Goal: Information Seeking & Learning: Learn about a topic

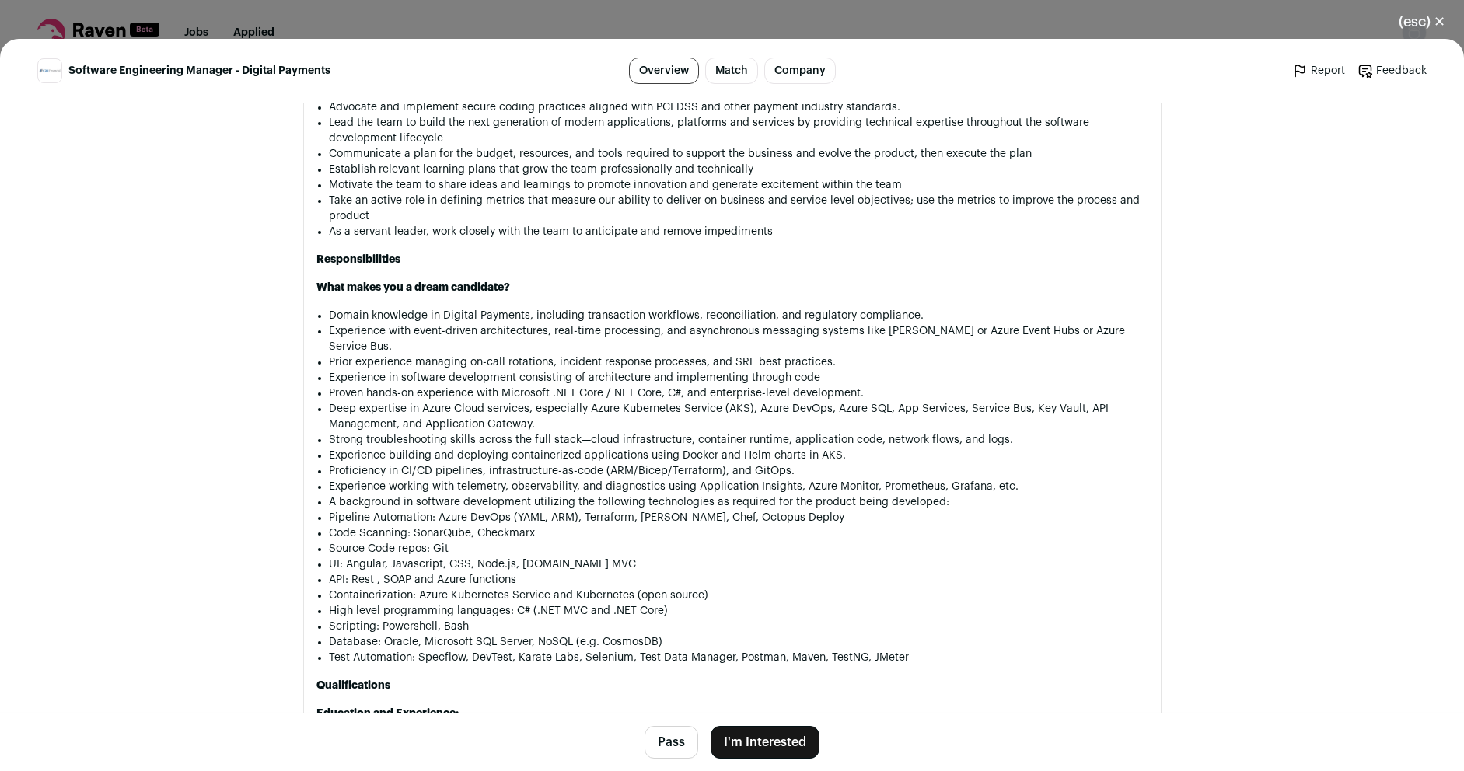
scroll to position [1306, 0]
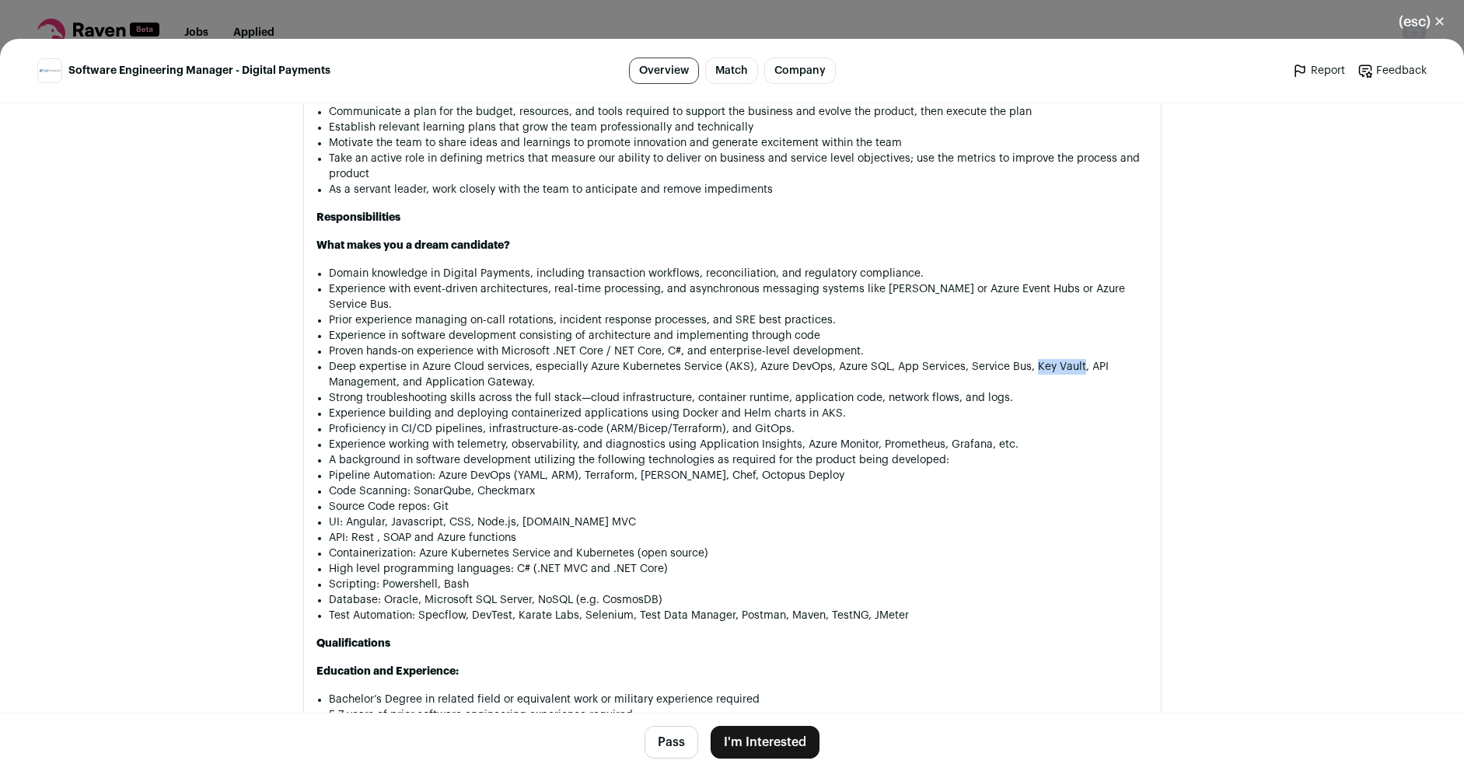
drag, startPoint x: 1026, startPoint y: 354, endPoint x: 1071, endPoint y: 357, distance: 45.1
click at [1071, 359] on li "Deep expertise in Azure Cloud services, especially Azure Kubernetes Service (AK…" at bounding box center [738, 374] width 819 height 31
copy li "Key Vault"
click at [884, 577] on li "Scripting: Powershell, Bash" at bounding box center [738, 585] width 819 height 16
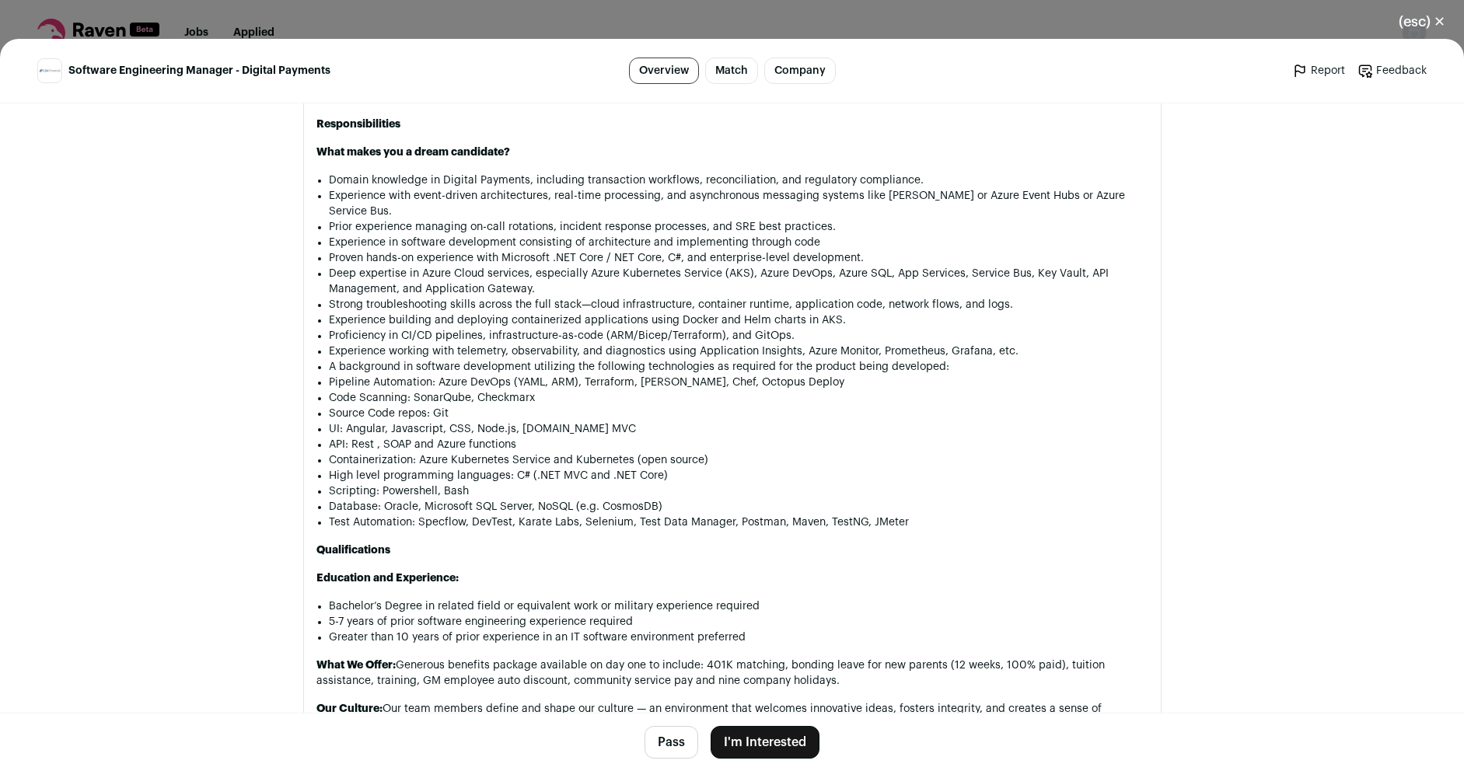
click at [352, 421] on li "UI: Angular, Javascript, CSS, Node.js, ASP.NET MVC" at bounding box center [738, 429] width 819 height 16
copy li "Angular"
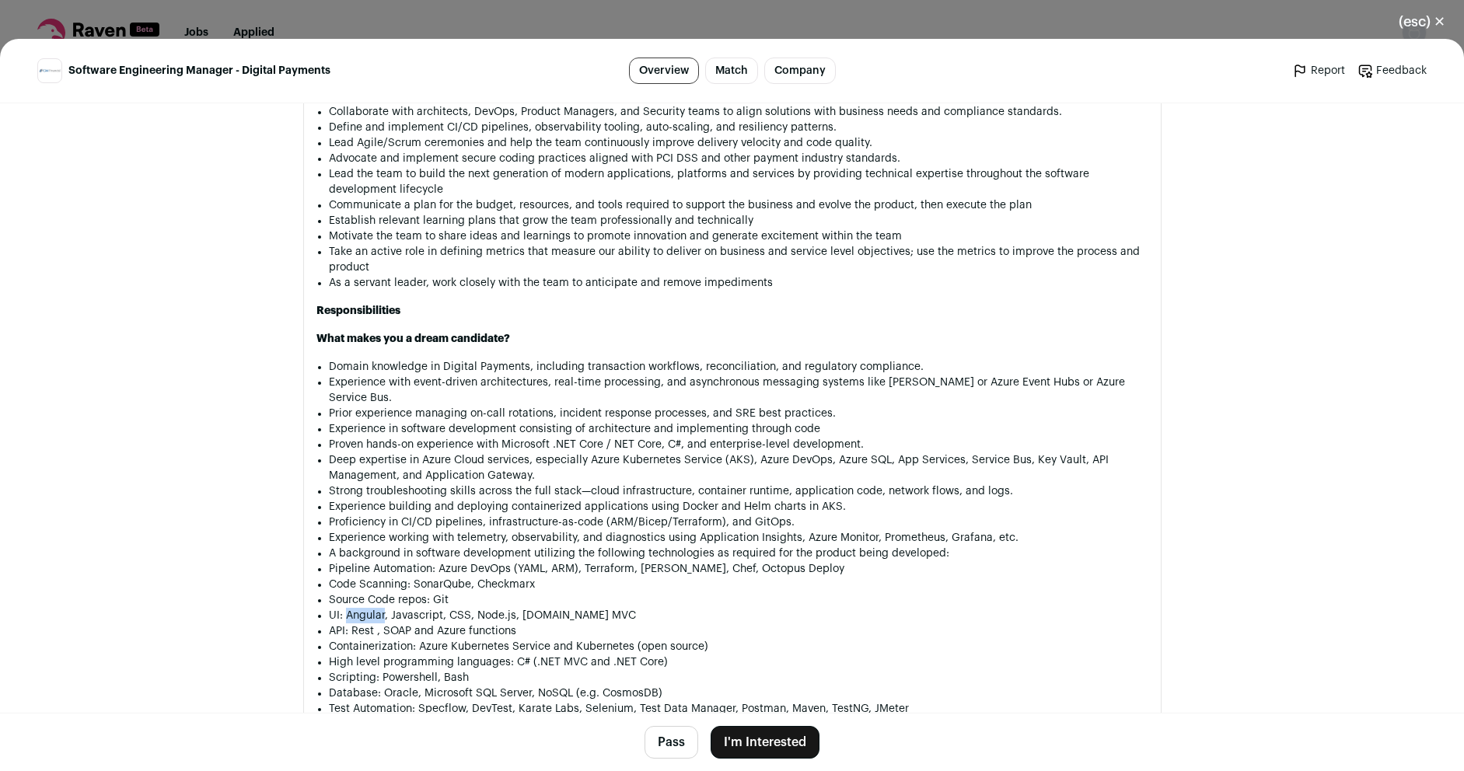
scroll to position [1679, 0]
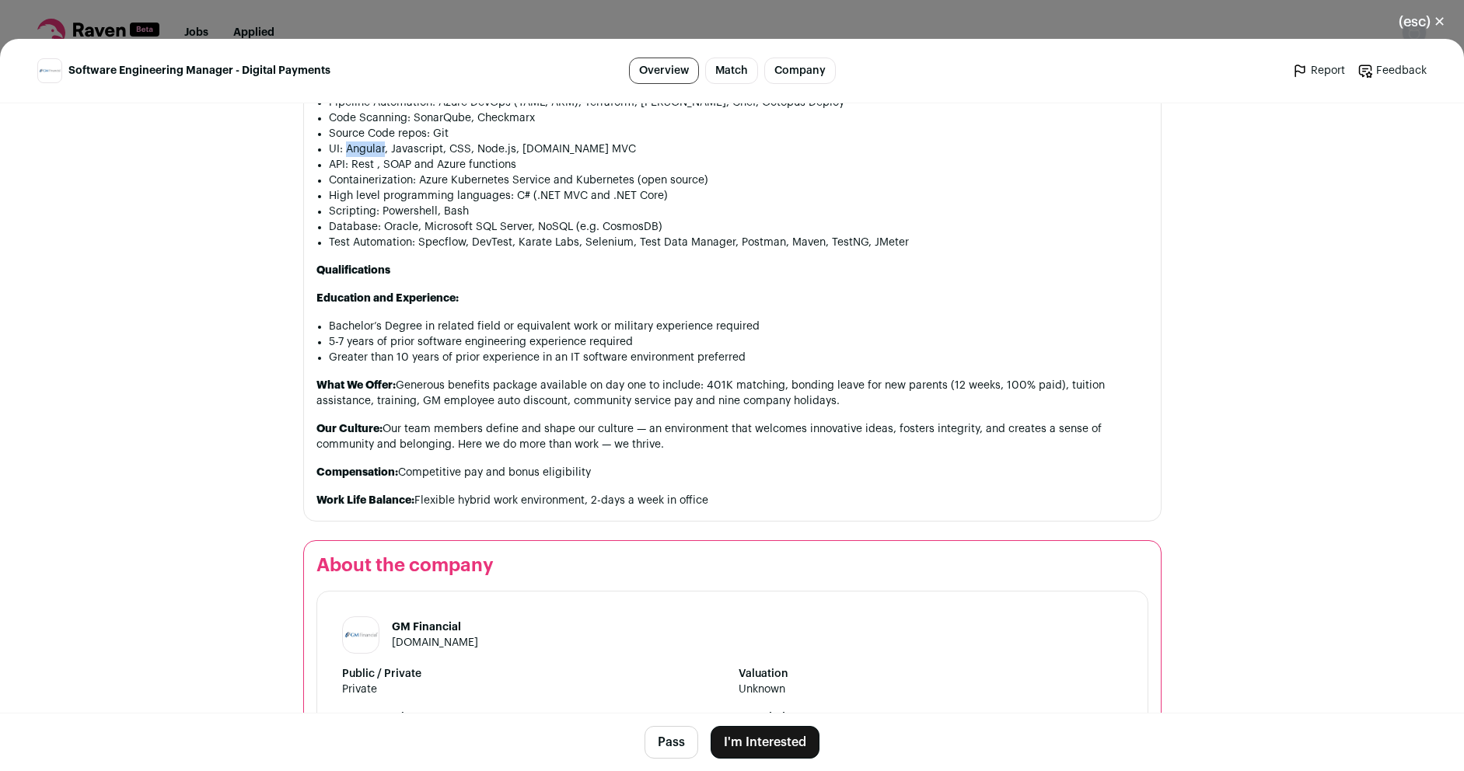
click at [449, 637] on link "gmfinancial.com" at bounding box center [435, 642] width 86 height 11
